Goal: Transaction & Acquisition: Book appointment/travel/reservation

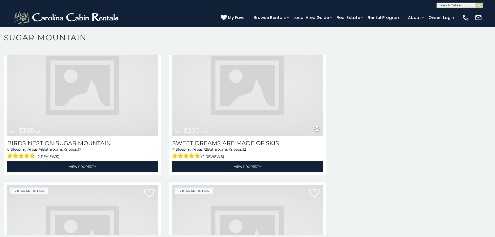
scroll to position [188, 0]
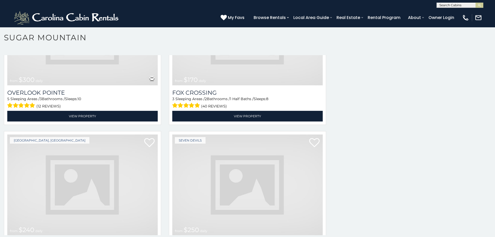
scroll to position [2054, 0]
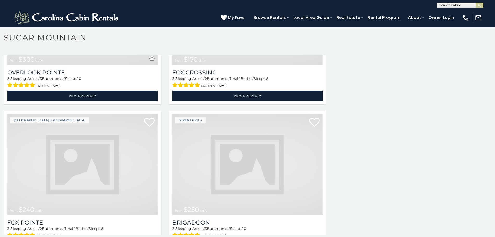
click at [228, 114] on img at bounding box center [247, 164] width 150 height 101
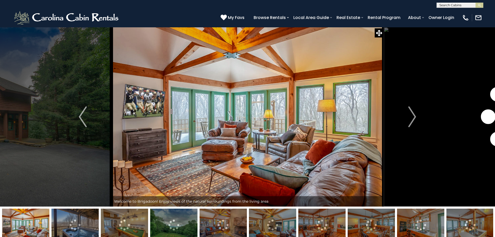
scroll to position [21, 0]
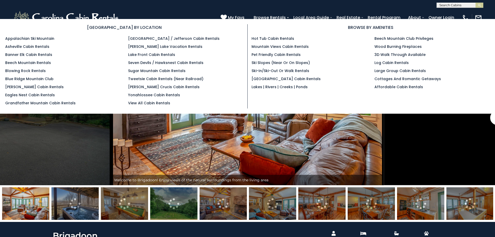
click at [307, 19] on section "[GEOGRAPHIC_DATA] BY LOCATION Appalachian Ski Mountain Asheville Cabin Rentals …" at bounding box center [247, 66] width 495 height 95
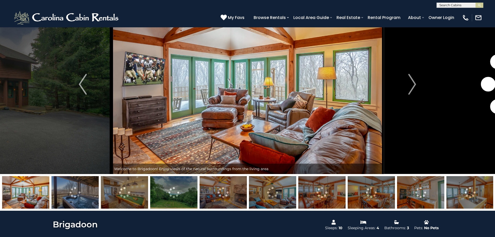
scroll to position [42, 0]
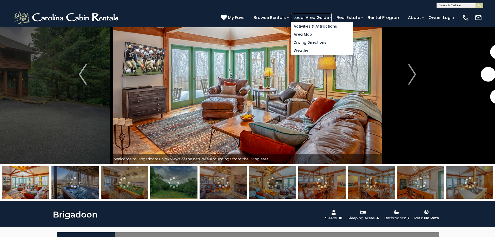
click at [331, 17] on link "Local Area Guide" at bounding box center [311, 17] width 41 height 9
